Goal: Browse casually: Explore the website without a specific task or goal

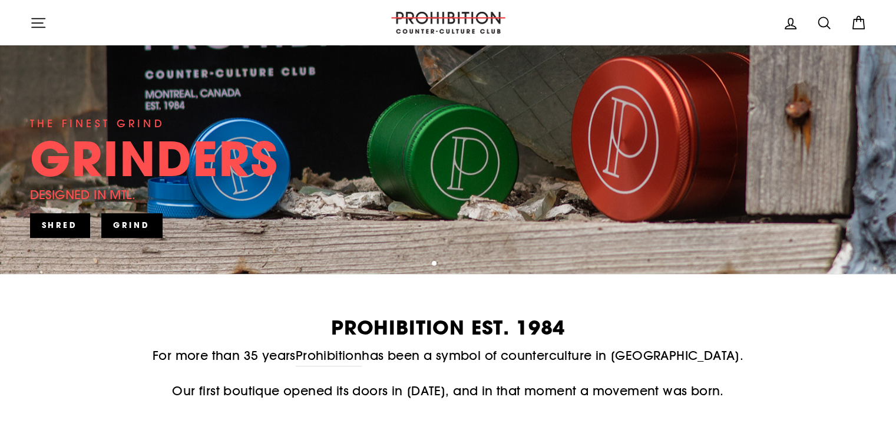
scroll to position [236, 0]
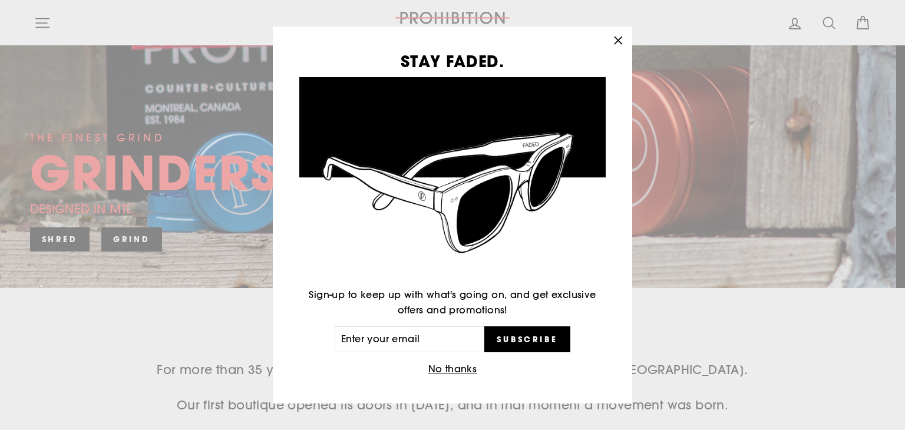
click at [616, 37] on icon "button" at bounding box center [618, 40] width 16 height 16
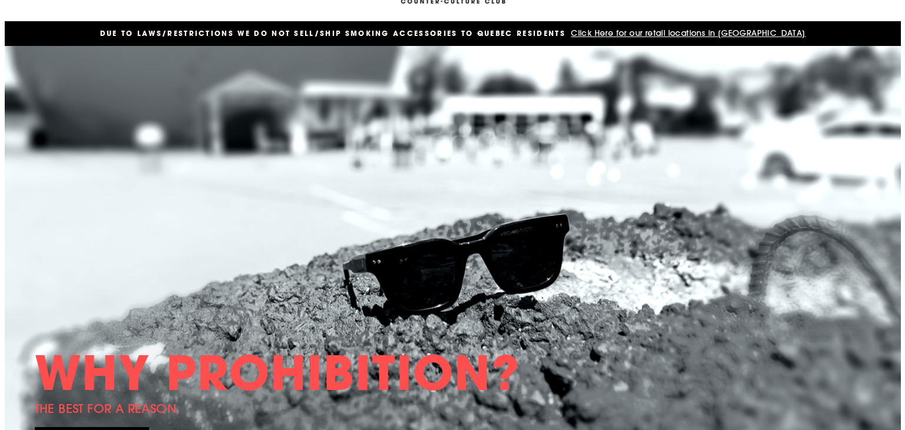
scroll to position [0, 0]
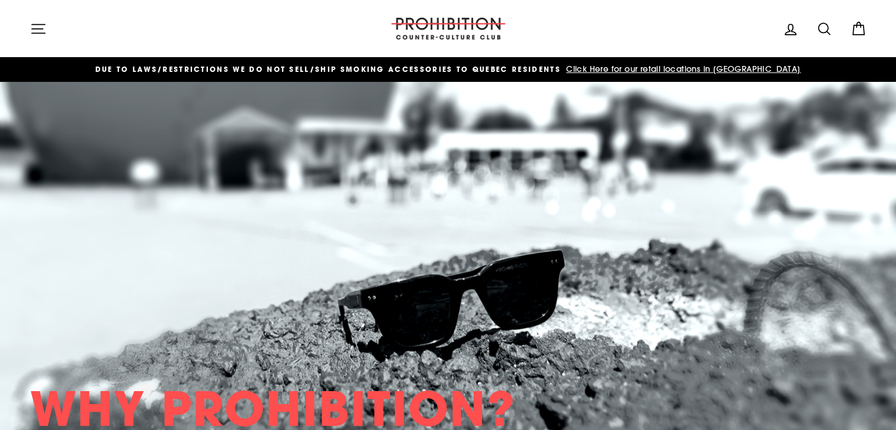
click at [52, 30] on button "Site navigation" at bounding box center [38, 28] width 31 height 25
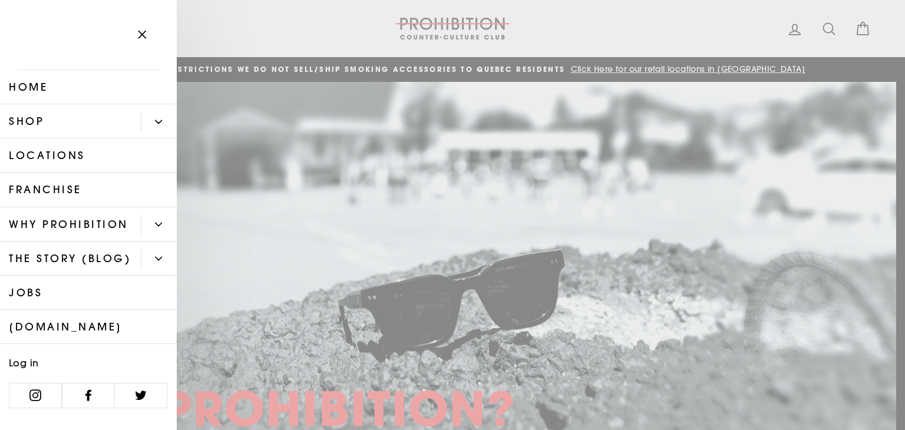
click at [56, 127] on link "Shop" at bounding box center [70, 121] width 141 height 34
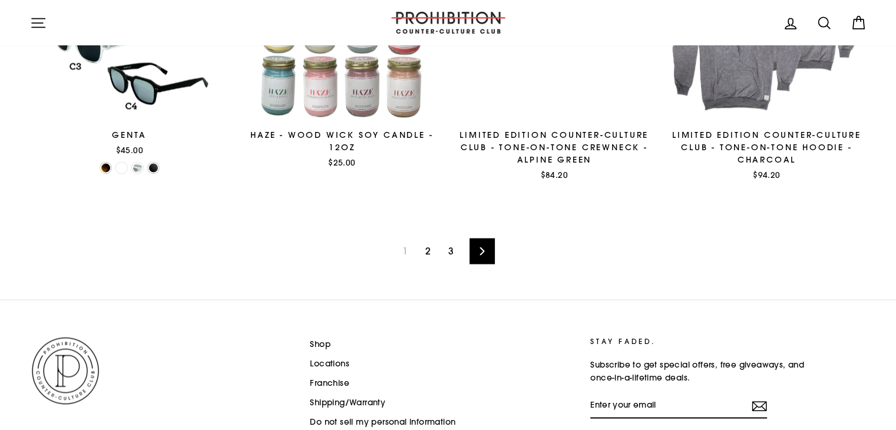
scroll to position [1999, 0]
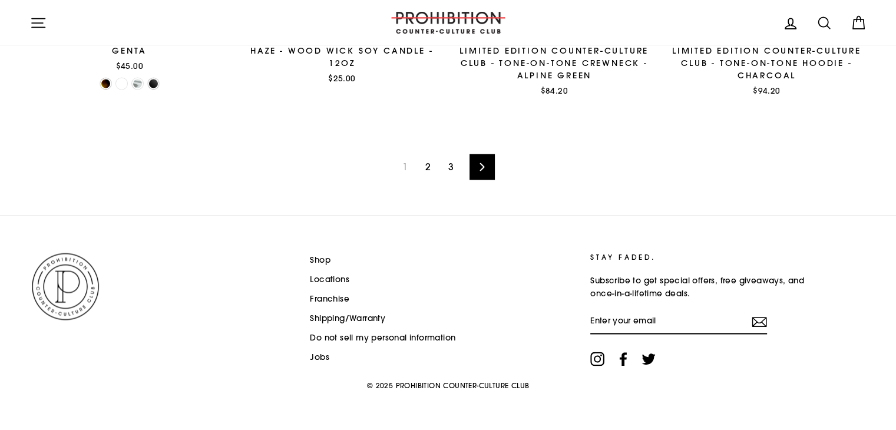
click at [429, 169] on link "2" at bounding box center [427, 166] width 19 height 19
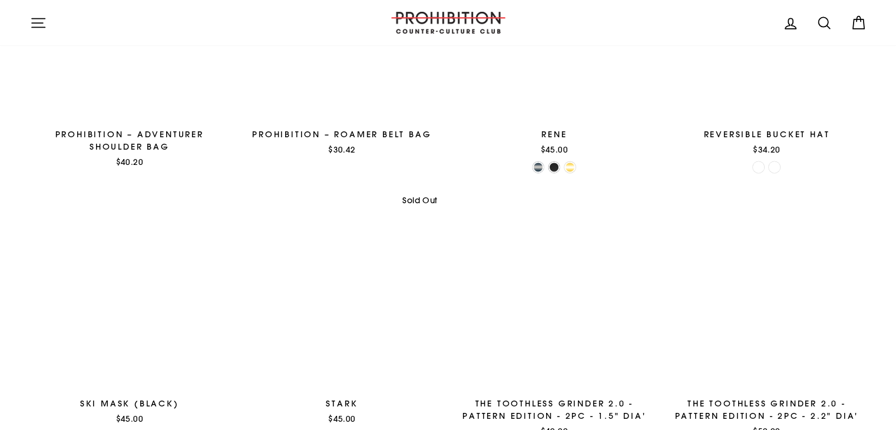
scroll to position [1885, 0]
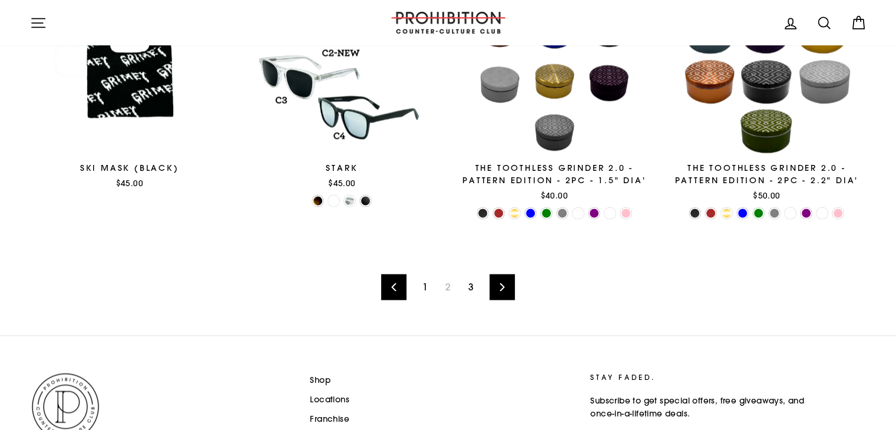
click at [470, 288] on link "3" at bounding box center [470, 286] width 19 height 19
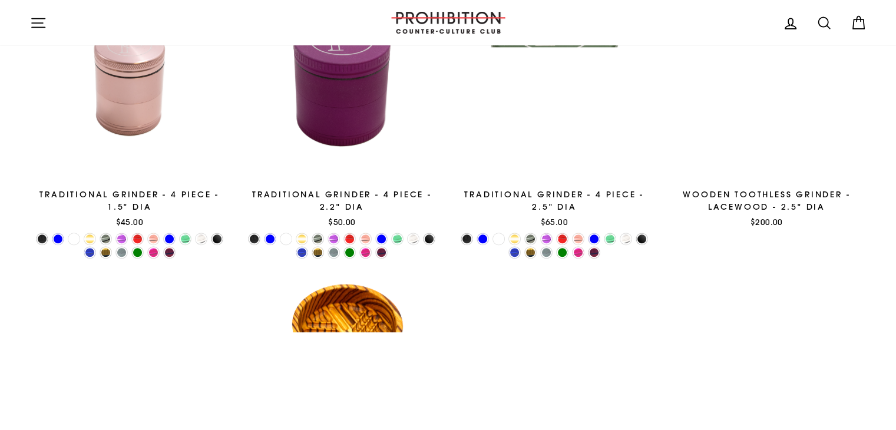
scroll to position [943, 0]
